Goal: Find specific page/section: Find specific page/section

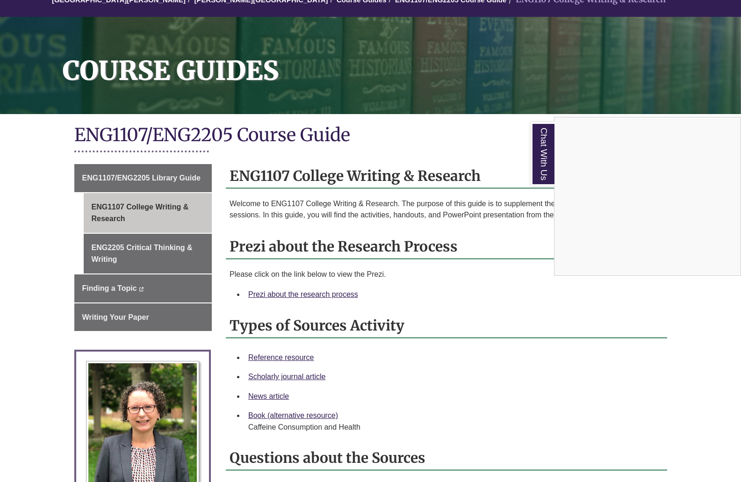
scroll to position [94, 0]
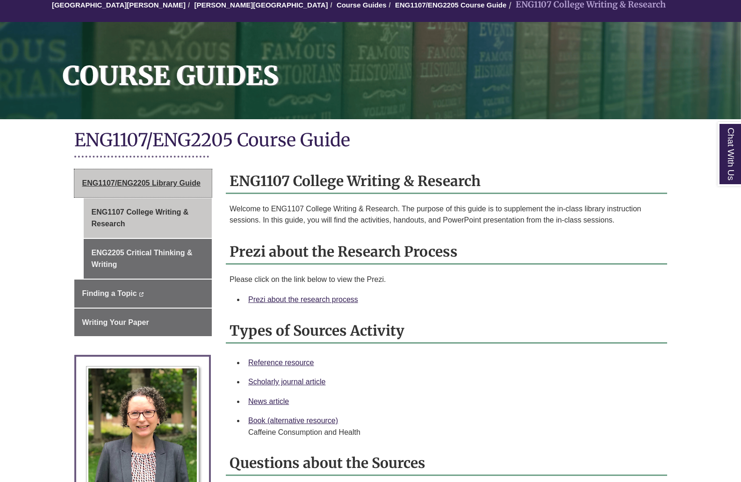
click at [134, 184] on span "ENG1107/ENG2205 Library Guide" at bounding box center [141, 183] width 118 height 8
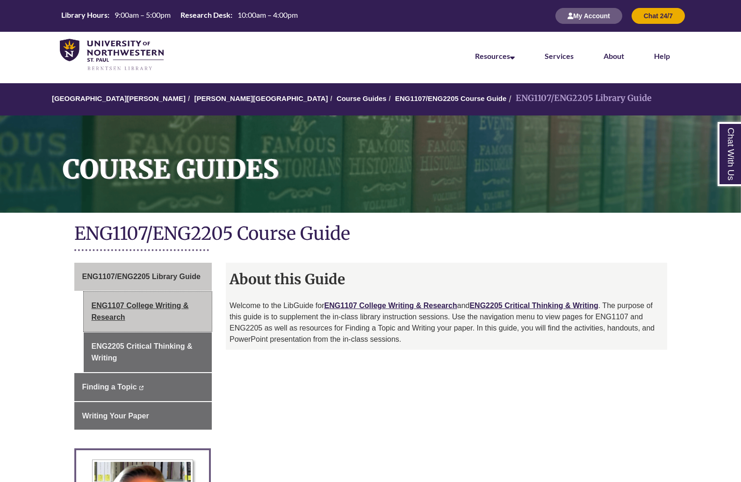
click at [133, 315] on link "ENG1107 College Writing & Research" at bounding box center [148, 312] width 129 height 40
